Goal: Transaction & Acquisition: Book appointment/travel/reservation

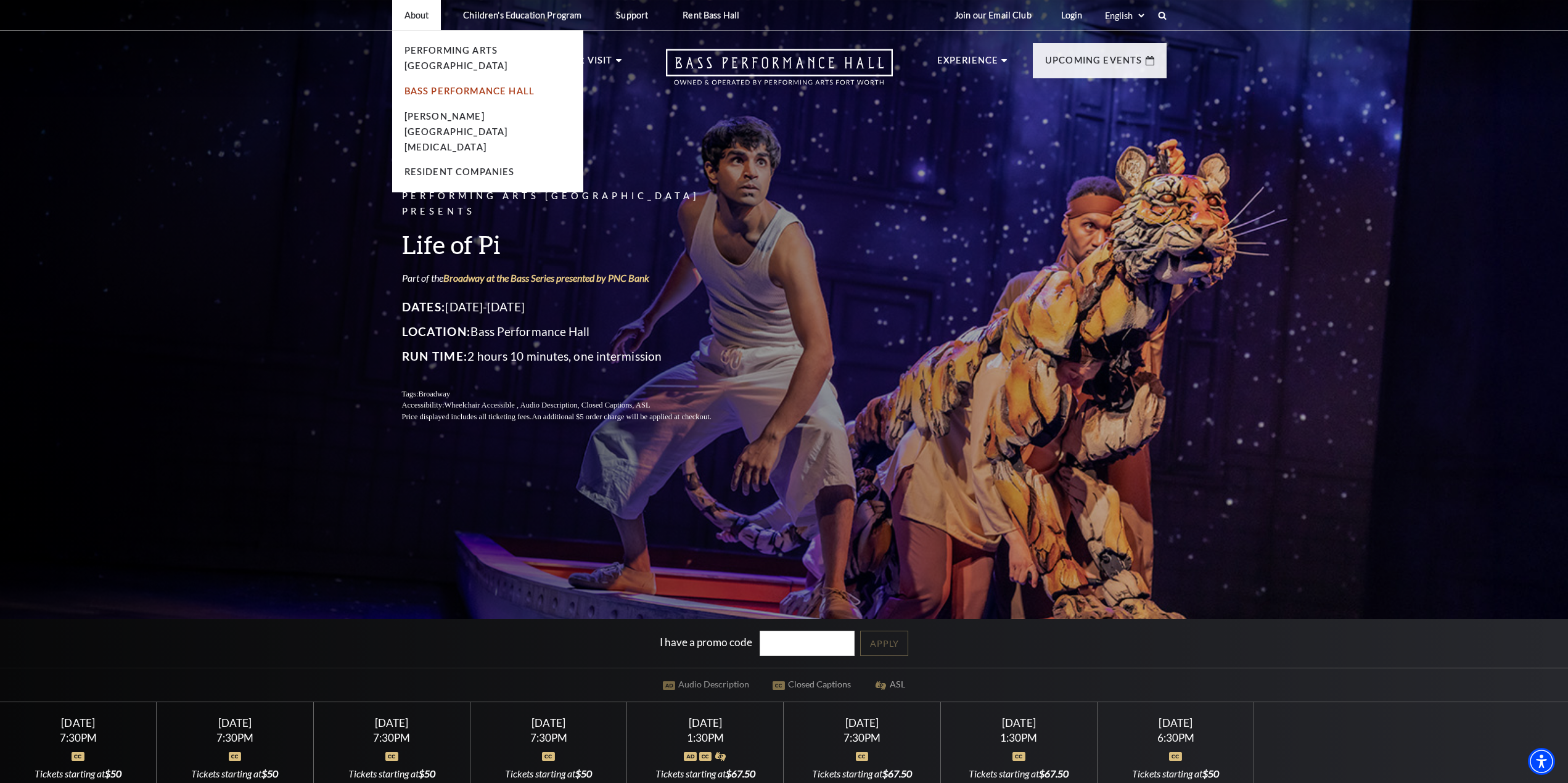
click at [439, 86] on link "Bass Performance Hall" at bounding box center [469, 91] width 131 height 11
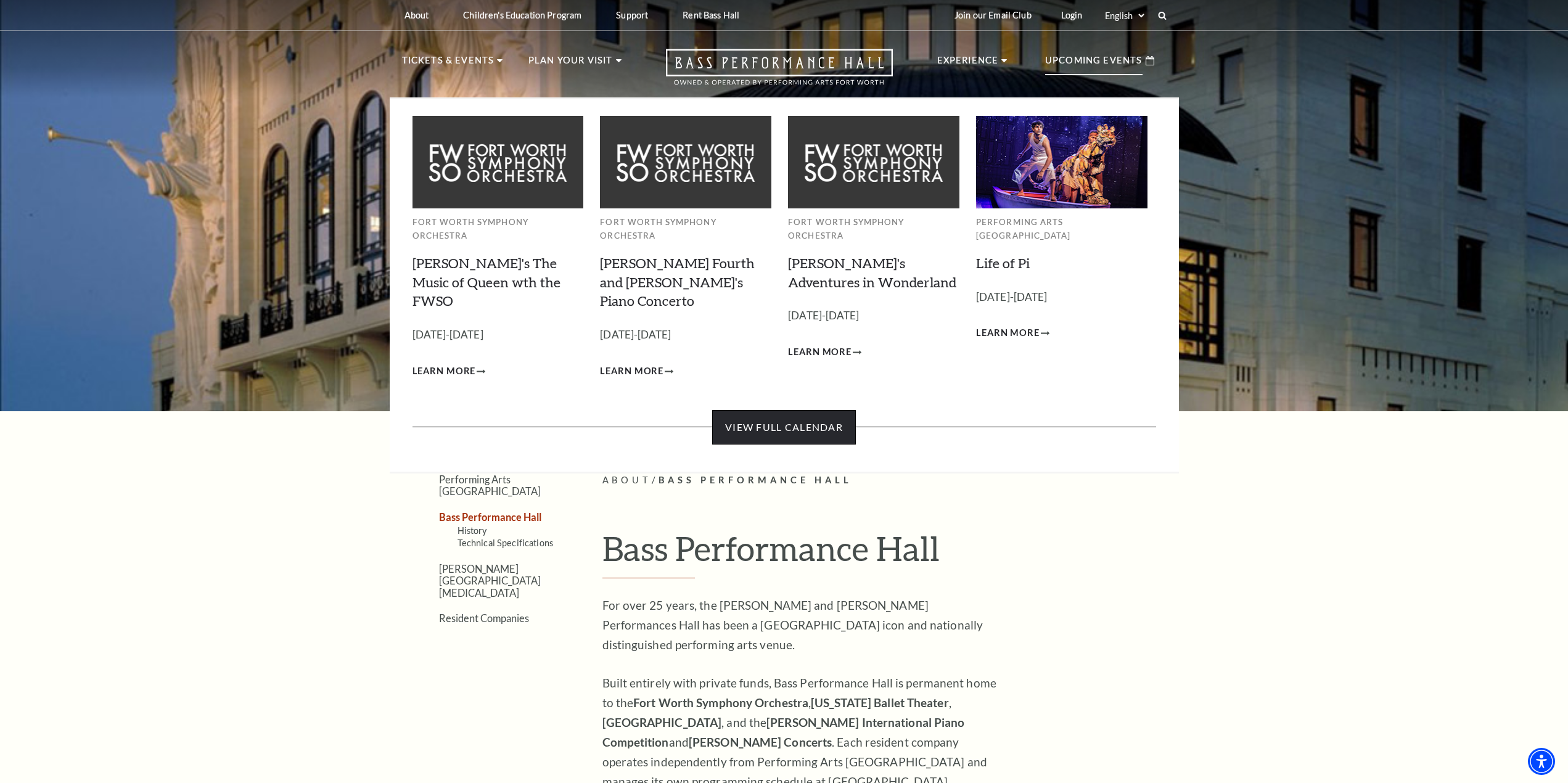
click at [759, 410] on link "View Full Calendar" at bounding box center [784, 427] width 144 height 35
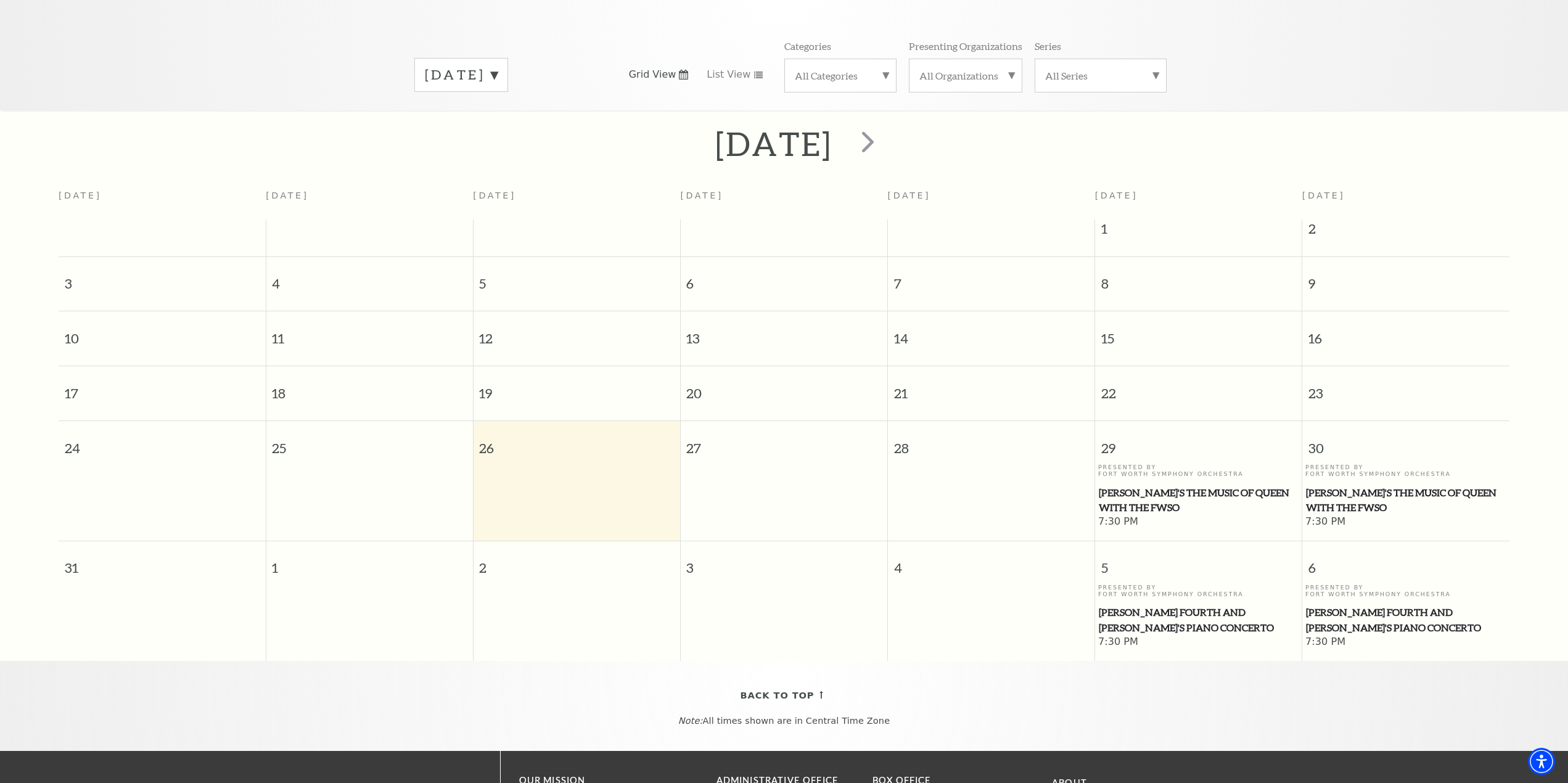
scroll to position [171, 0]
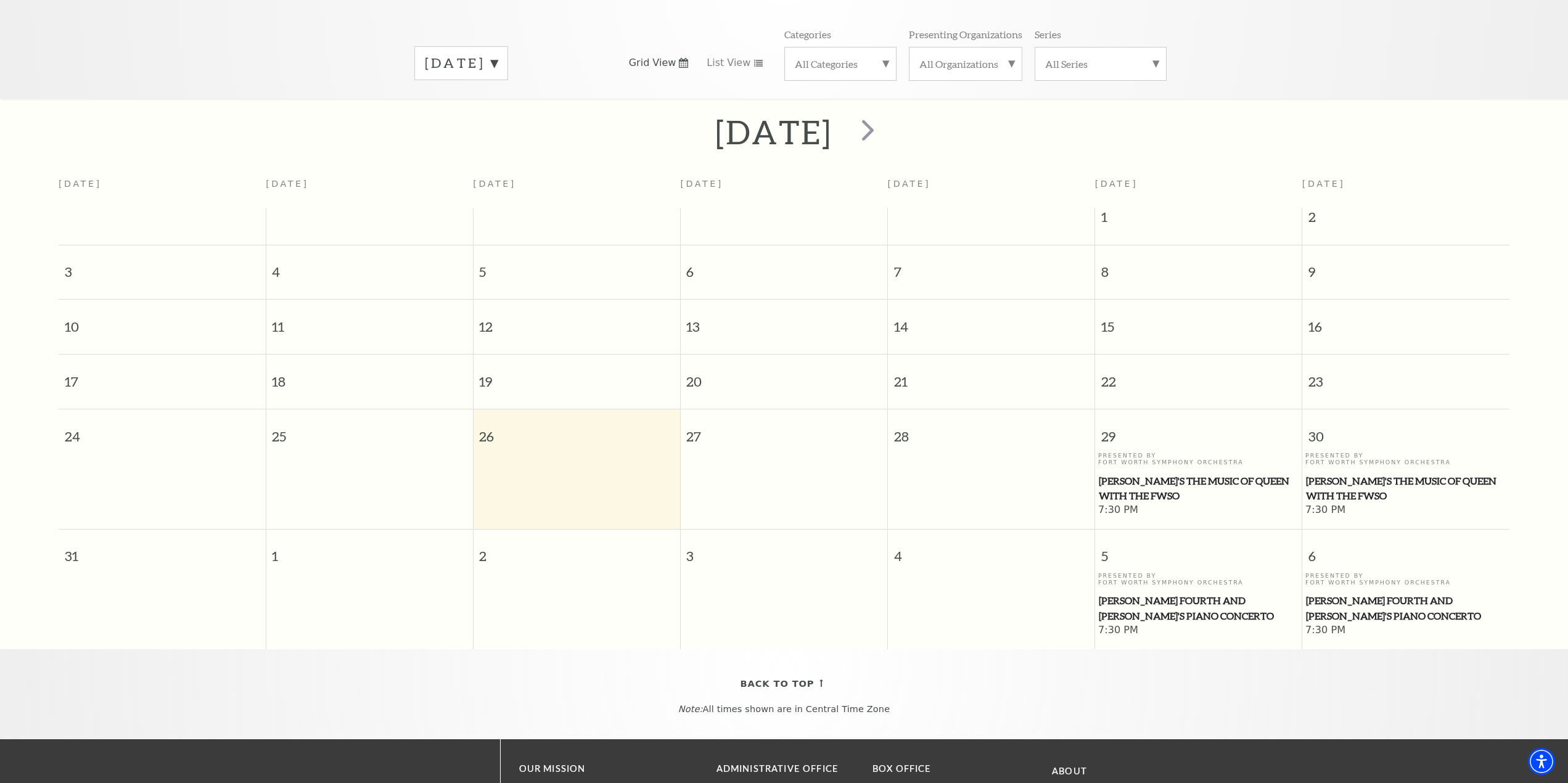
click at [1151, 593] on span "[PERSON_NAME] Fourth and [PERSON_NAME]'s Piano Concerto" at bounding box center [1198, 608] width 200 height 30
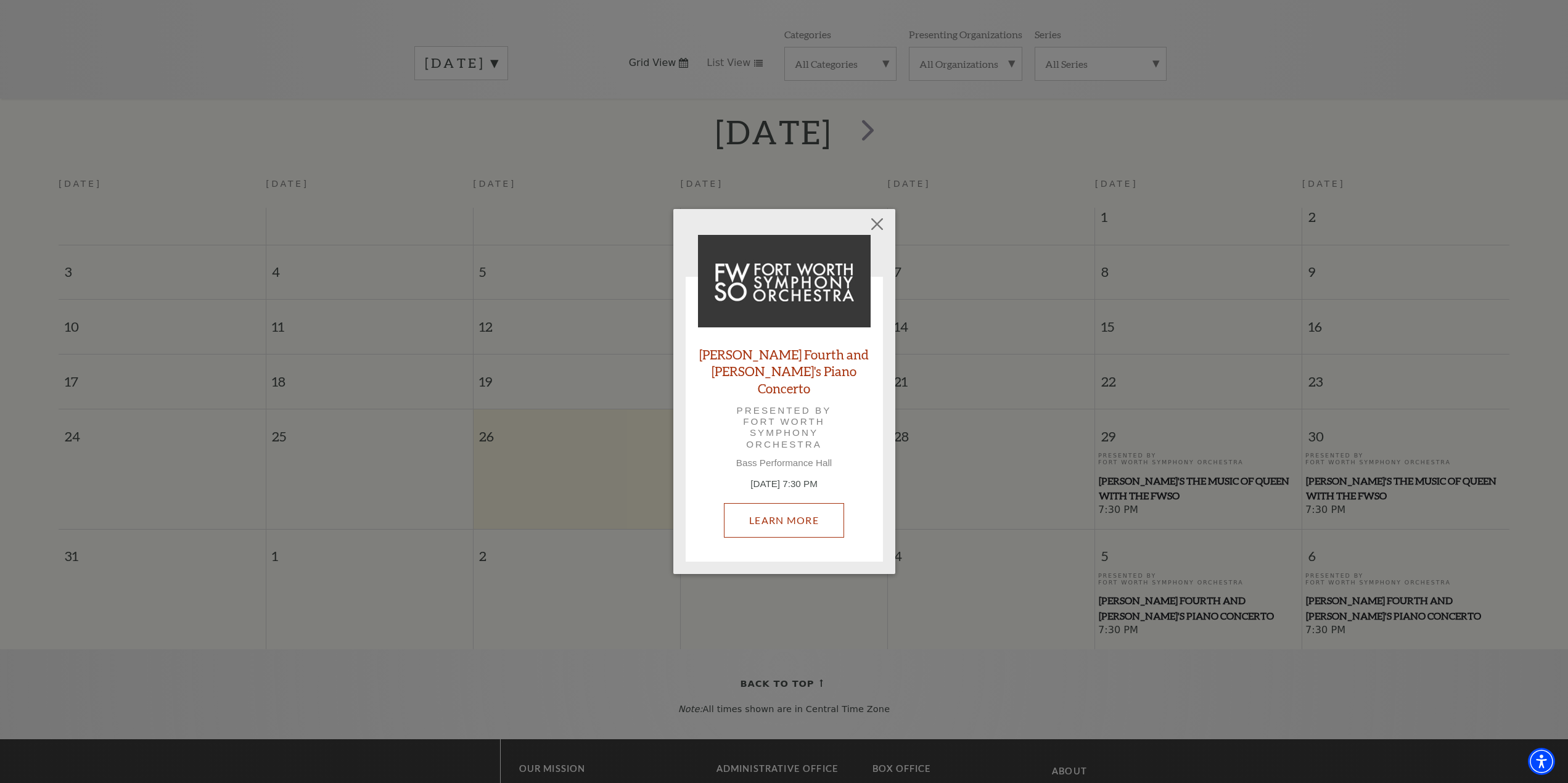
click at [807, 507] on link "Learn More" at bounding box center [784, 520] width 120 height 35
